Goal: Task Accomplishment & Management: Manage account settings

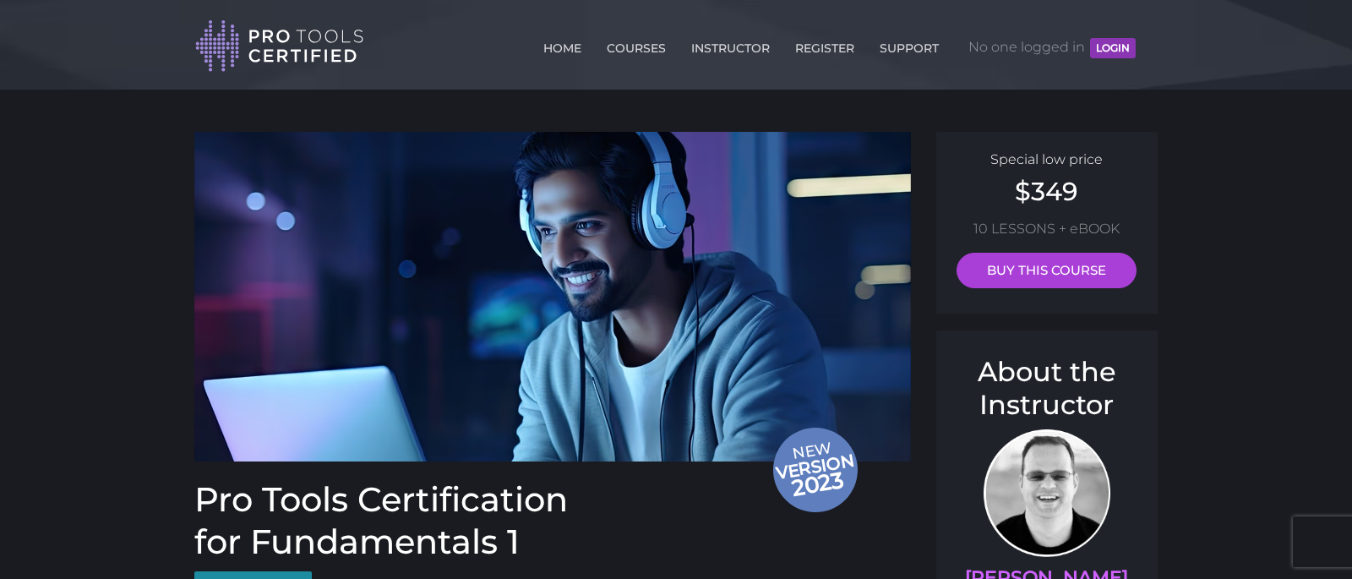
click at [1111, 46] on button "LOGIN" at bounding box center [1113, 48] width 46 height 20
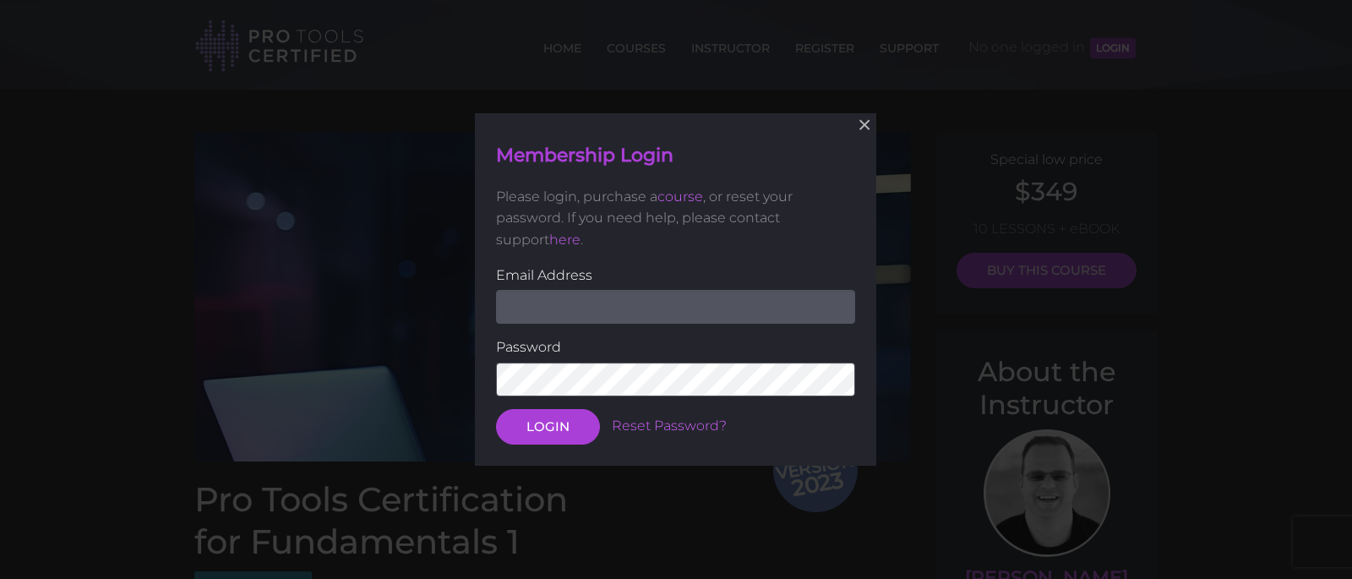
click at [701, 293] on input "email" at bounding box center [675, 307] width 359 height 34
type input "owendbernheim@icloud.com"
click at [496, 409] on button "LOGIN" at bounding box center [548, 426] width 104 height 35
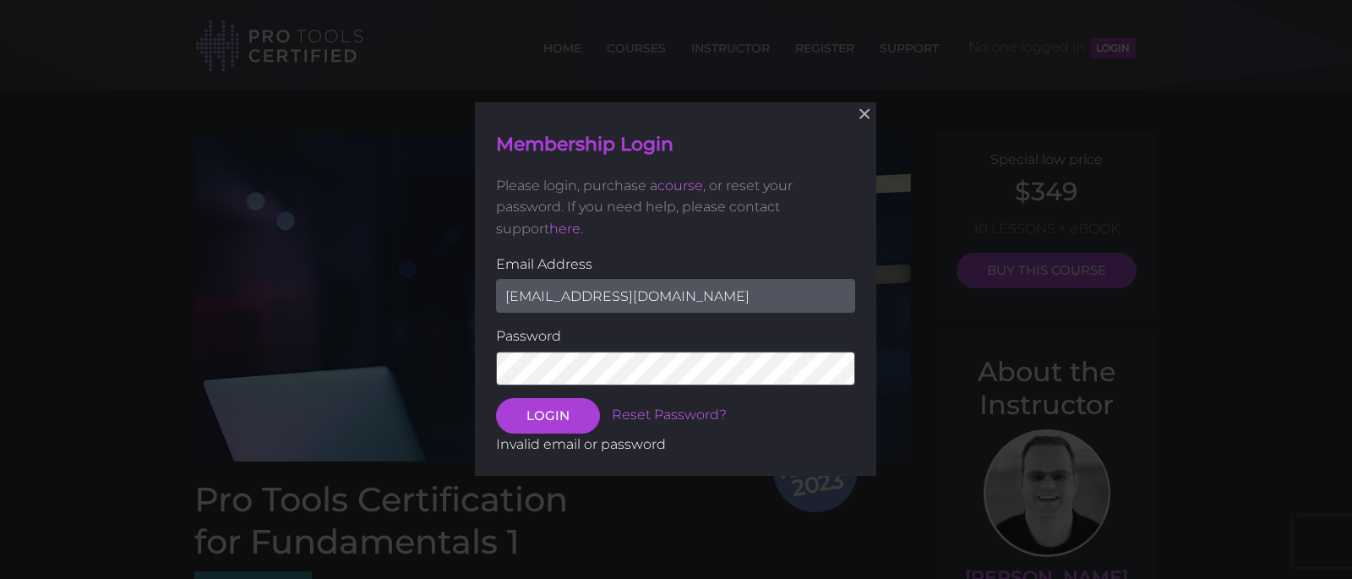
click at [496, 398] on button "LOGIN" at bounding box center [548, 415] width 104 height 35
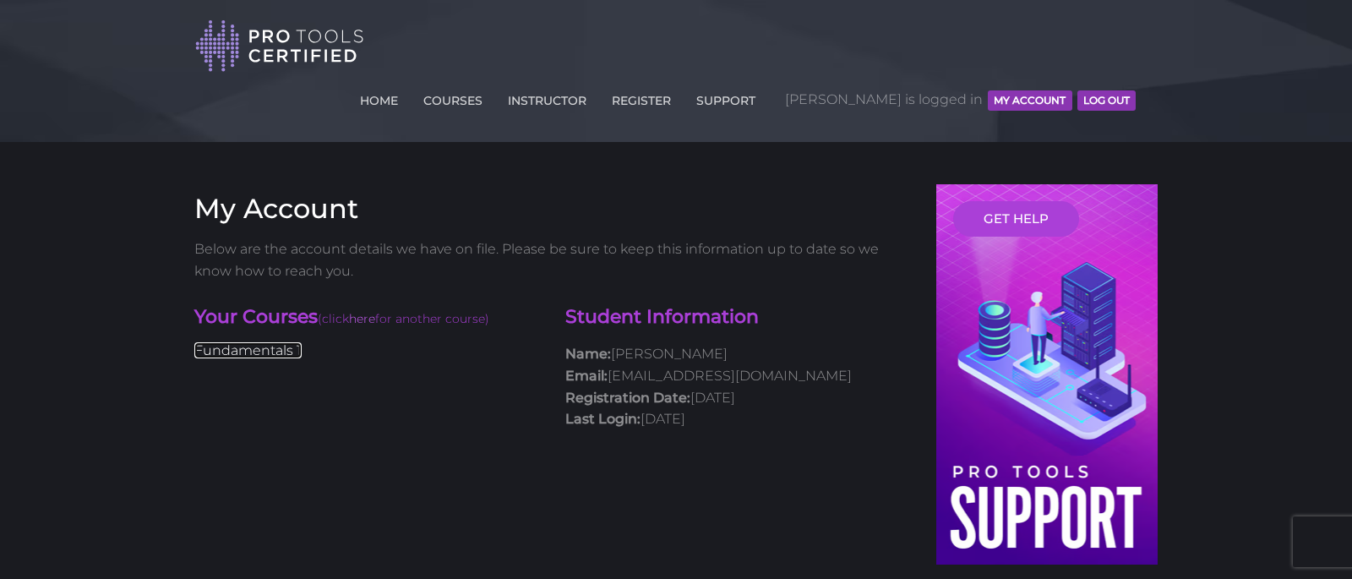
click at [274, 342] on link "Fundamentals 1" at bounding box center [247, 350] width 107 height 16
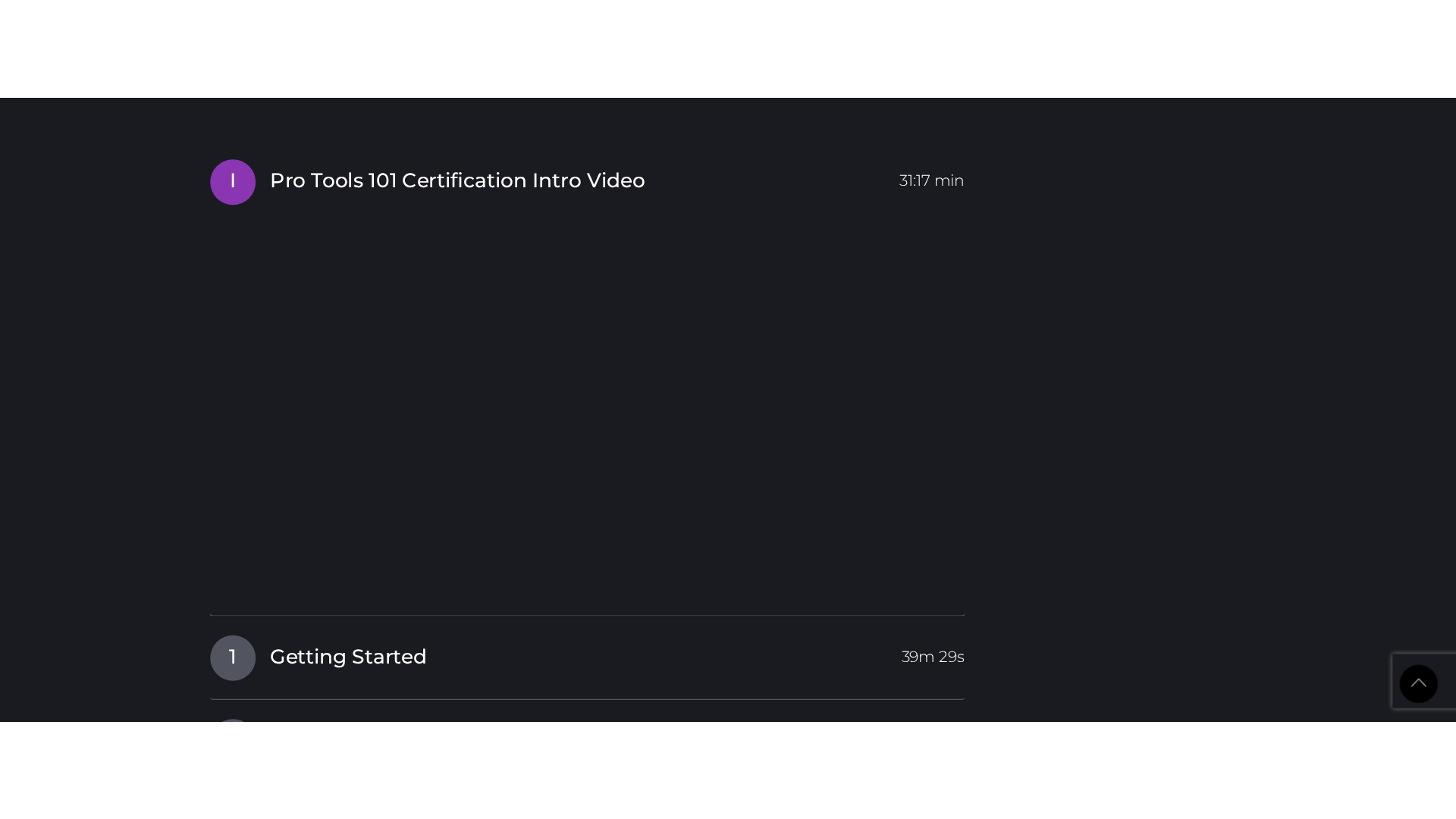
scroll to position [1902, 0]
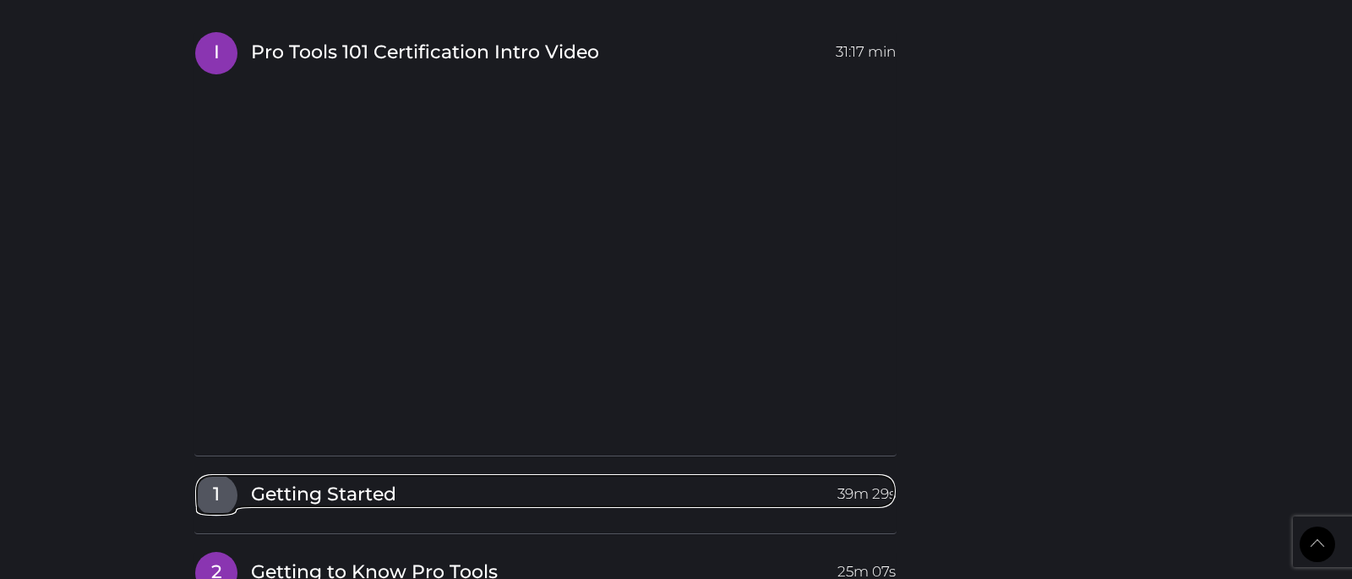
click at [368, 482] on span "Getting Started" at bounding box center [323, 495] width 145 height 26
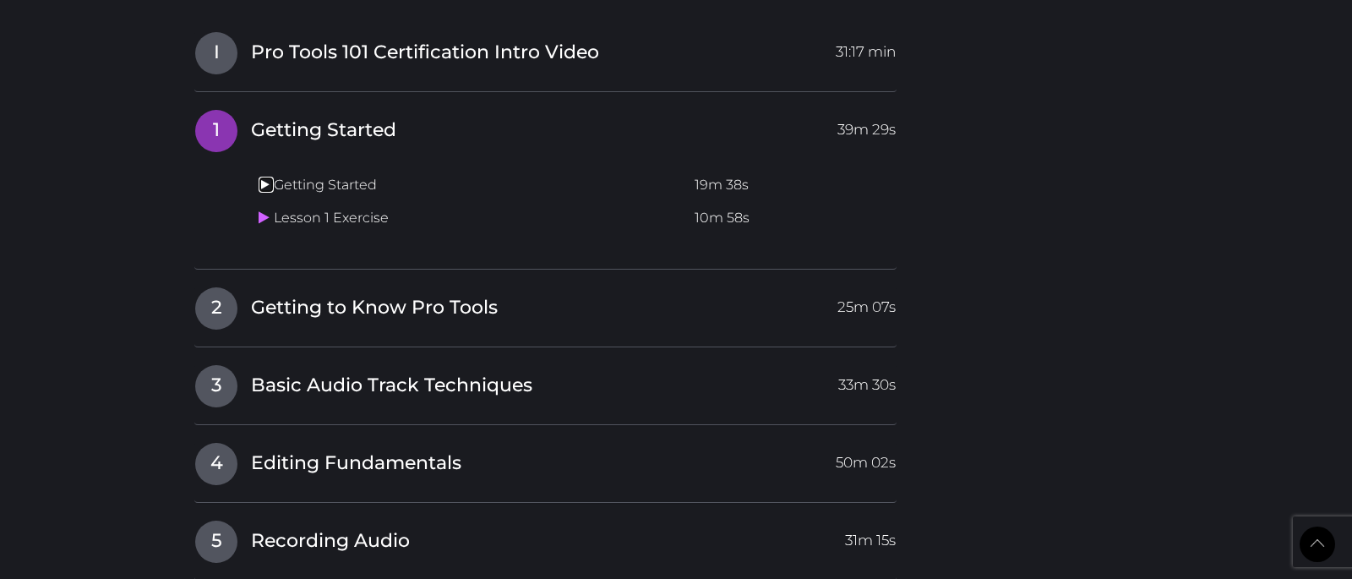
click at [267, 177] on icon at bounding box center [264, 184] width 11 height 14
